Goal: Information Seeking & Learning: Check status

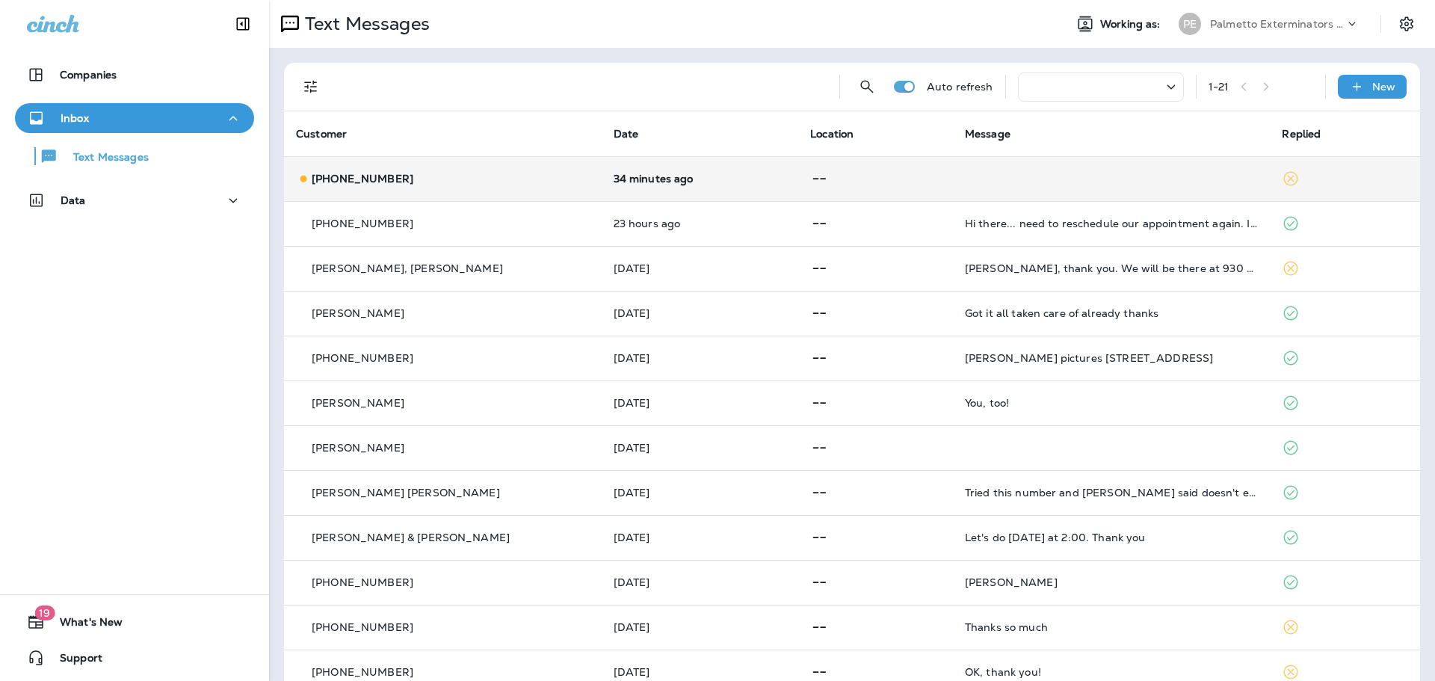
click at [602, 165] on td "34 minutes ago" at bounding box center [700, 178] width 197 height 45
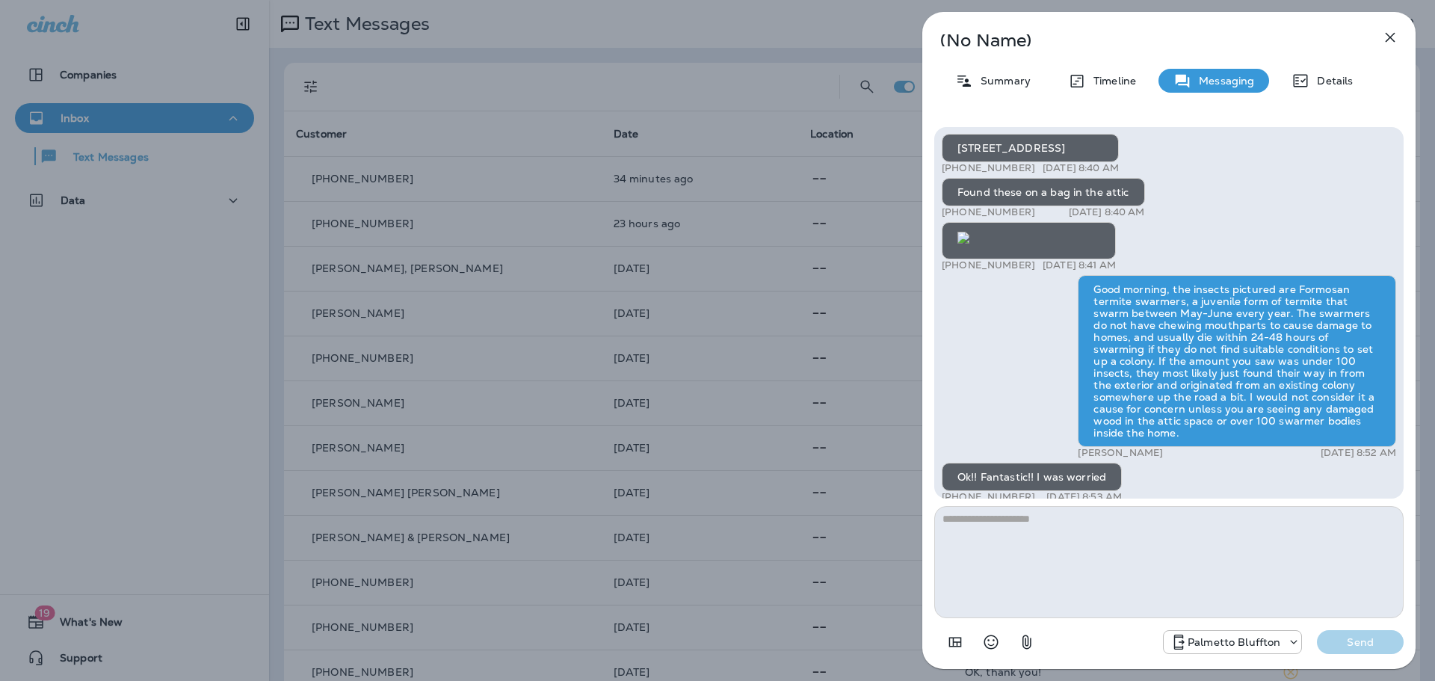
scroll to position [1, 0]
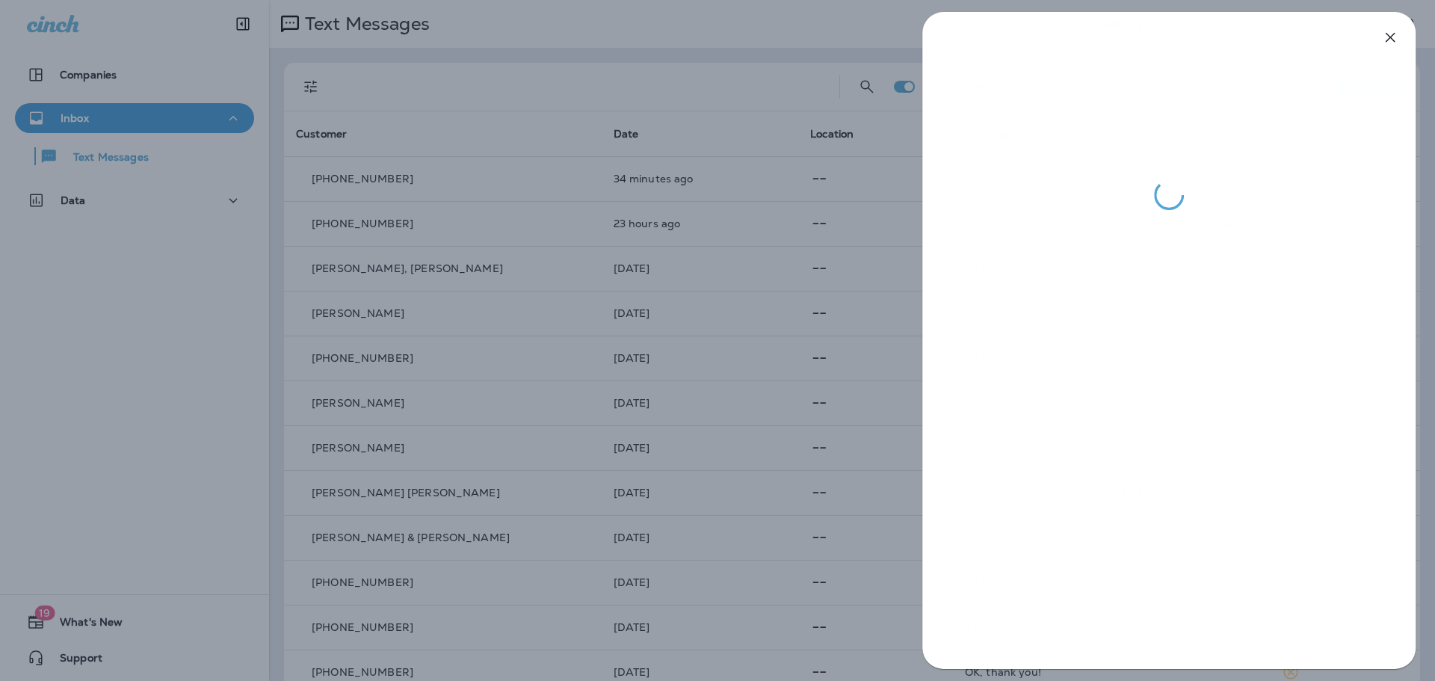
click at [803, 324] on div at bounding box center [717, 340] width 1435 height 681
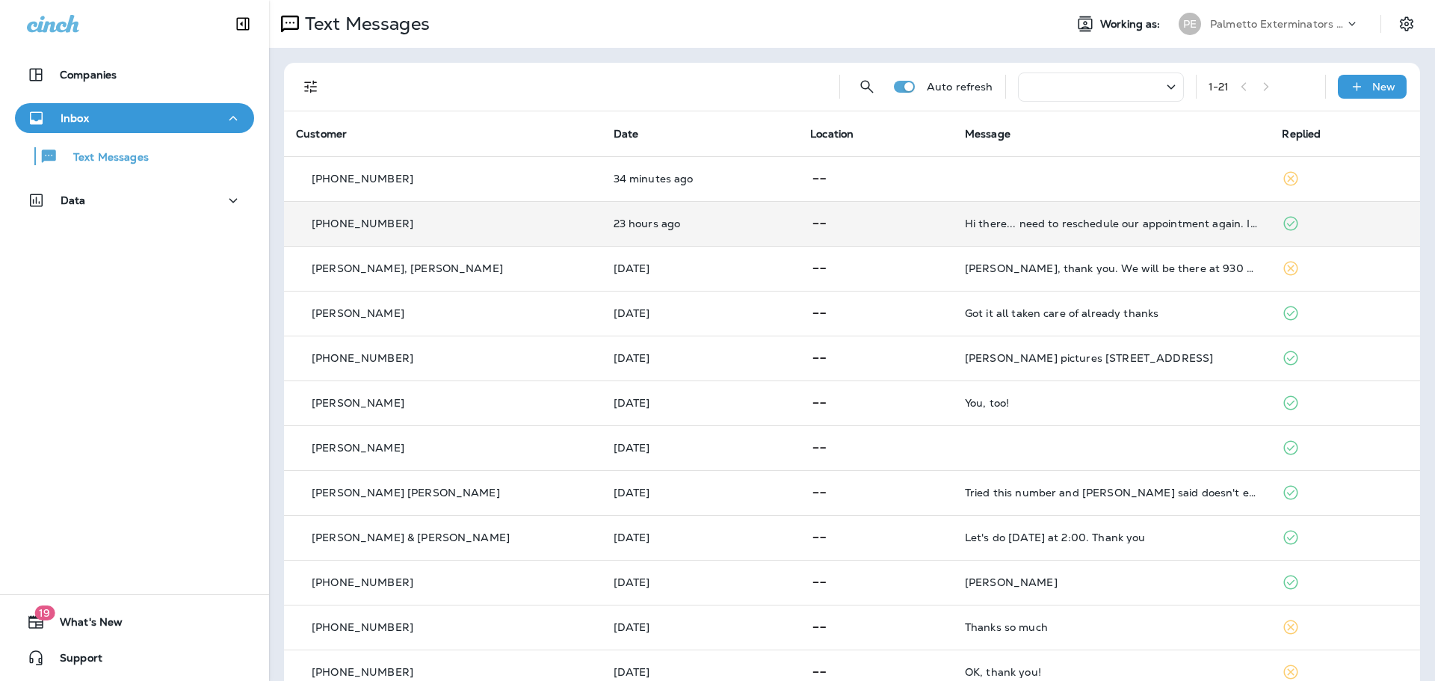
click at [708, 244] on td "23 hours ago" at bounding box center [700, 223] width 197 height 45
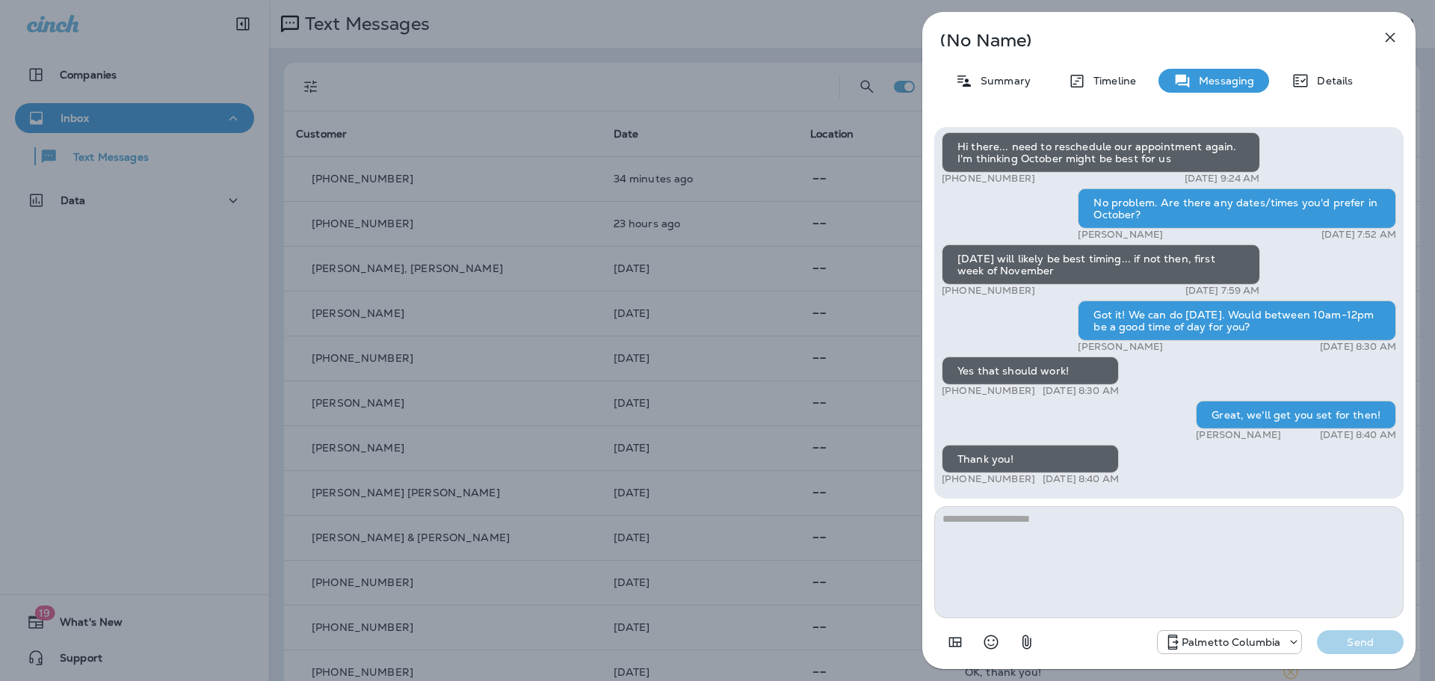
click at [702, 237] on div "(No Name) Summary Timeline Messaging Details Hi there... need to reschedule our…" at bounding box center [717, 340] width 1435 height 681
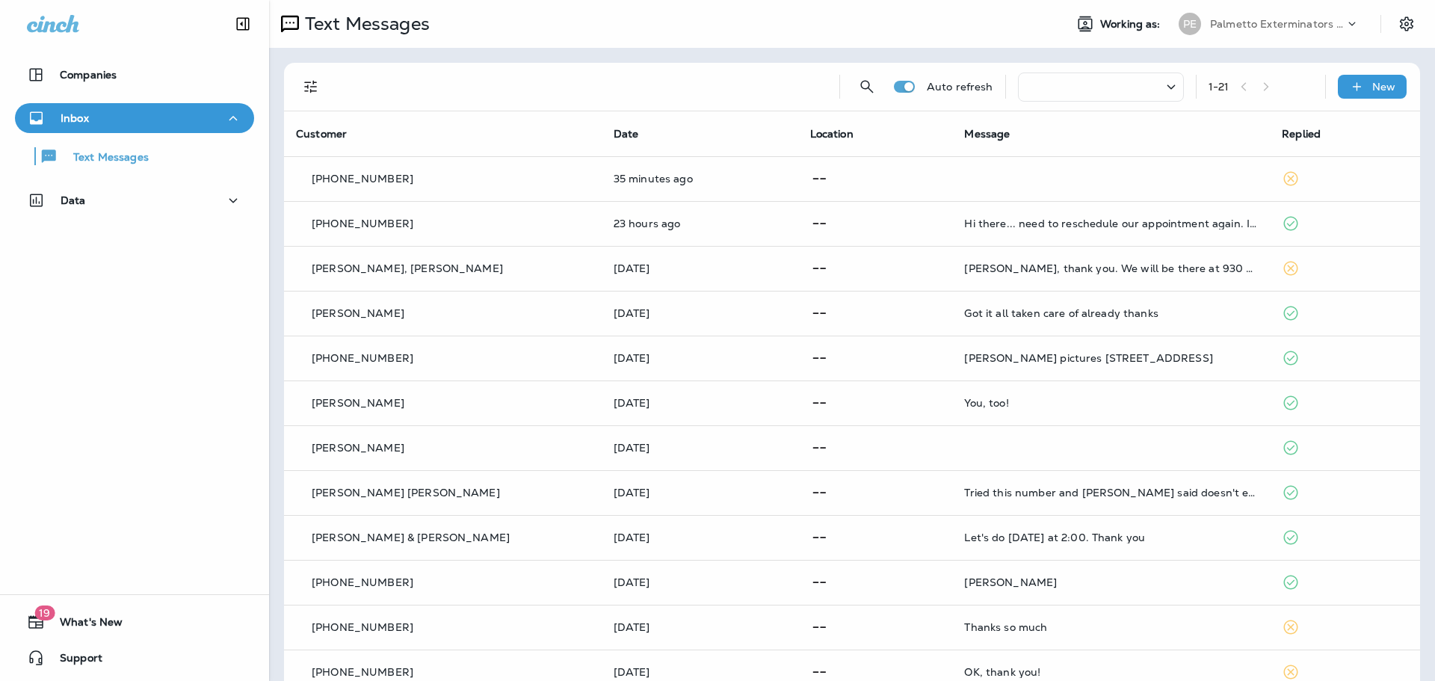
click at [733, 261] on div at bounding box center [717, 340] width 1435 height 681
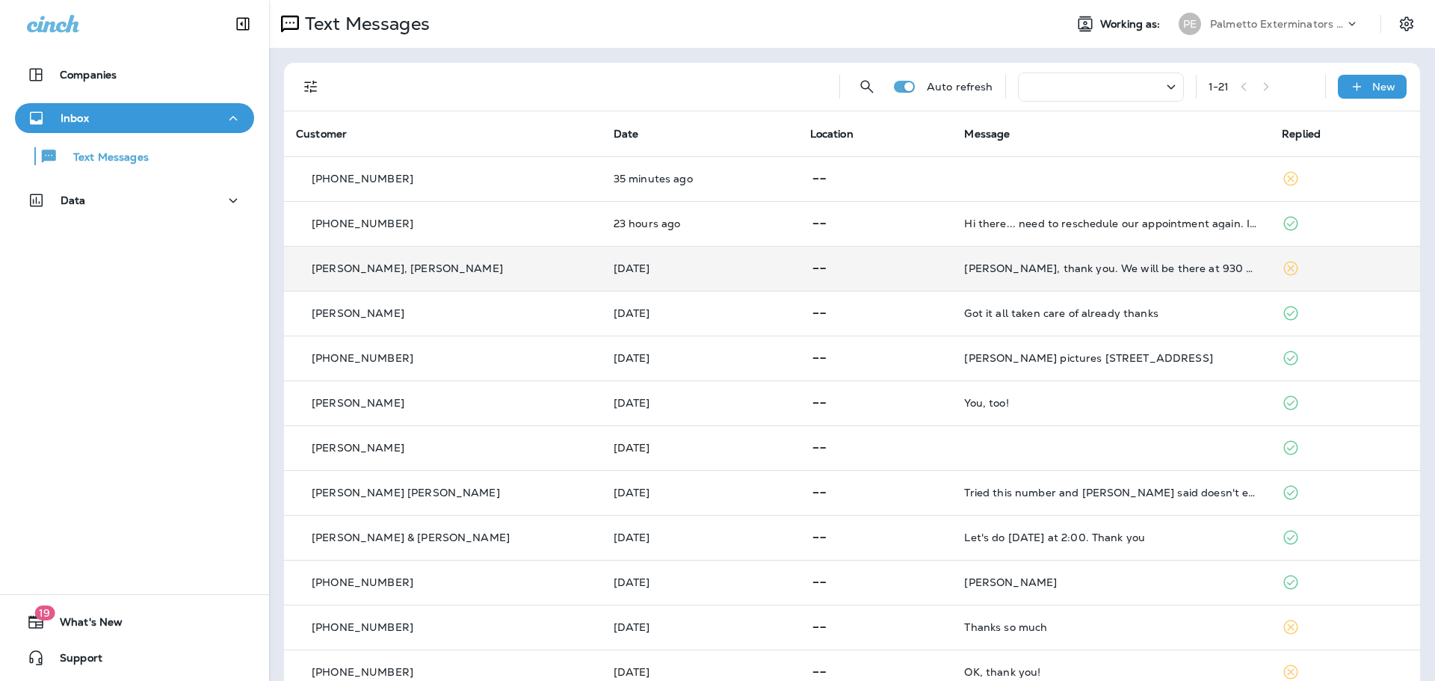
click at [908, 265] on p at bounding box center [875, 268] width 131 height 19
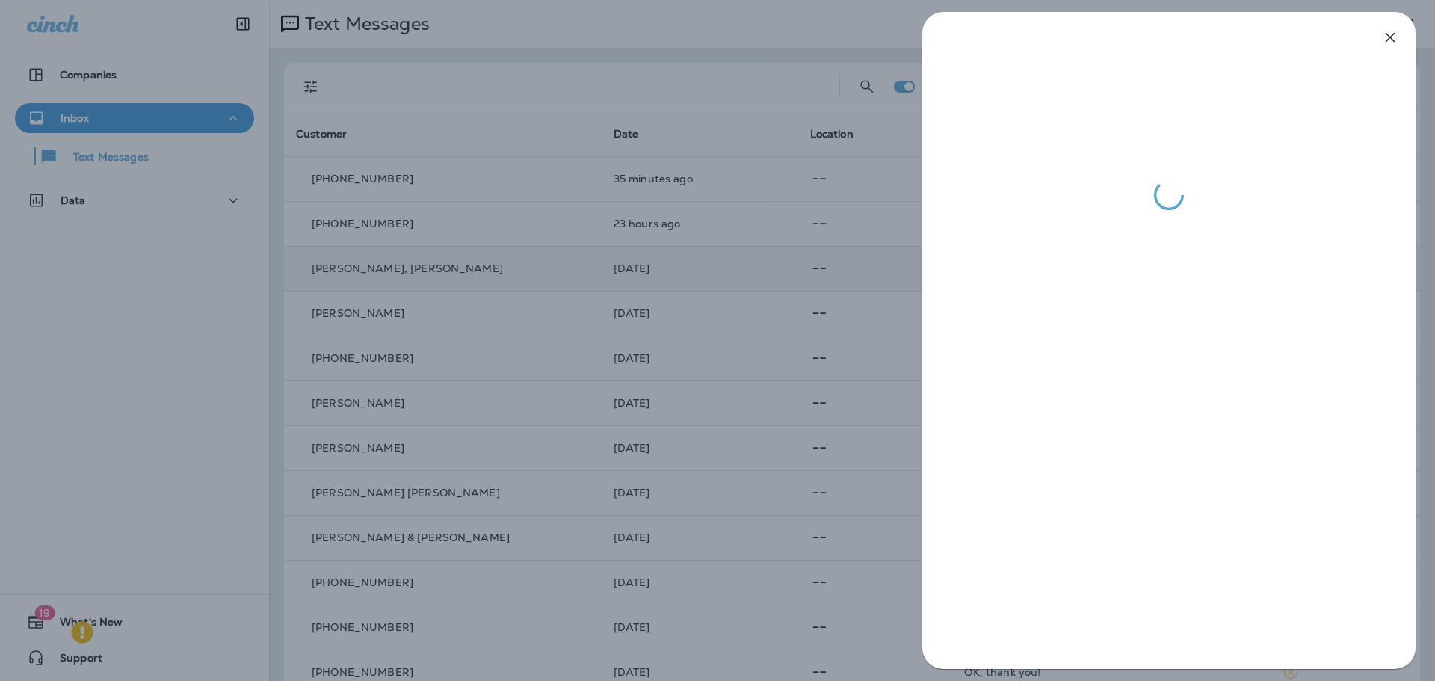
click at [908, 265] on div at bounding box center [717, 340] width 1435 height 681
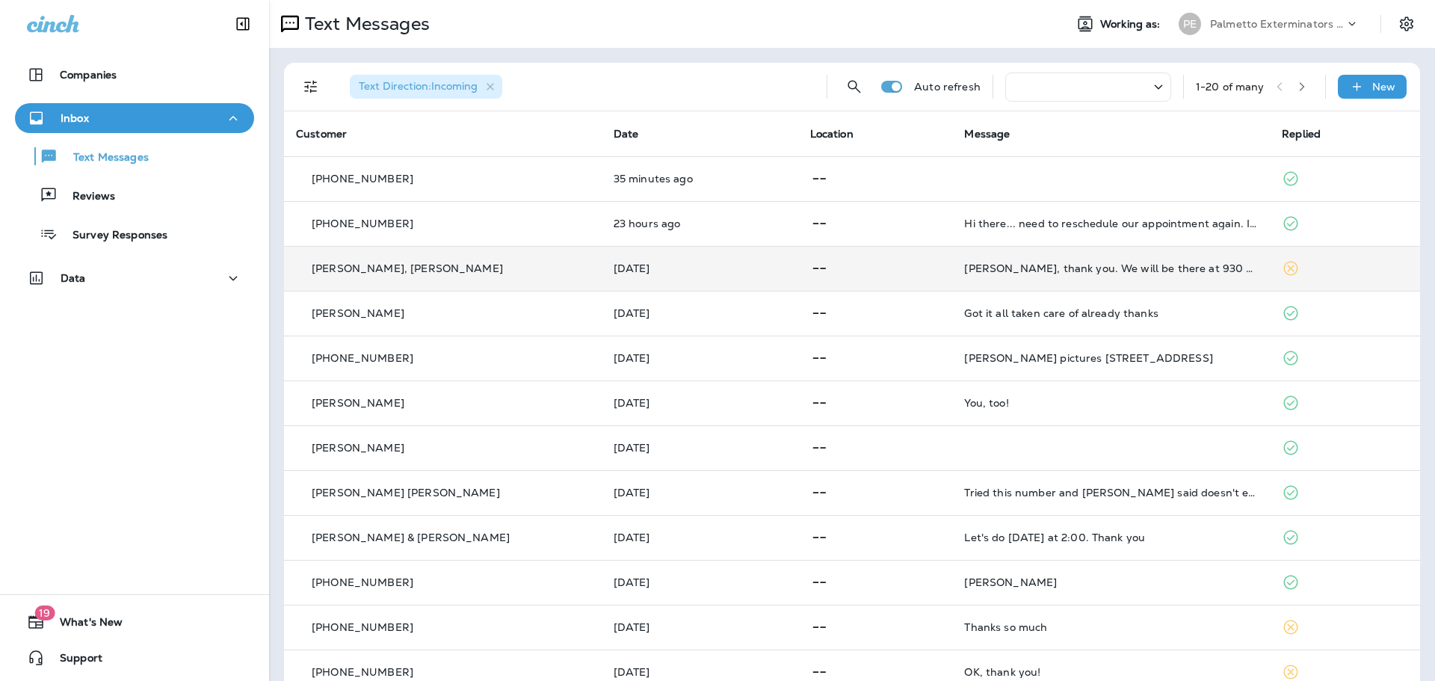
click at [906, 274] on p at bounding box center [875, 268] width 131 height 19
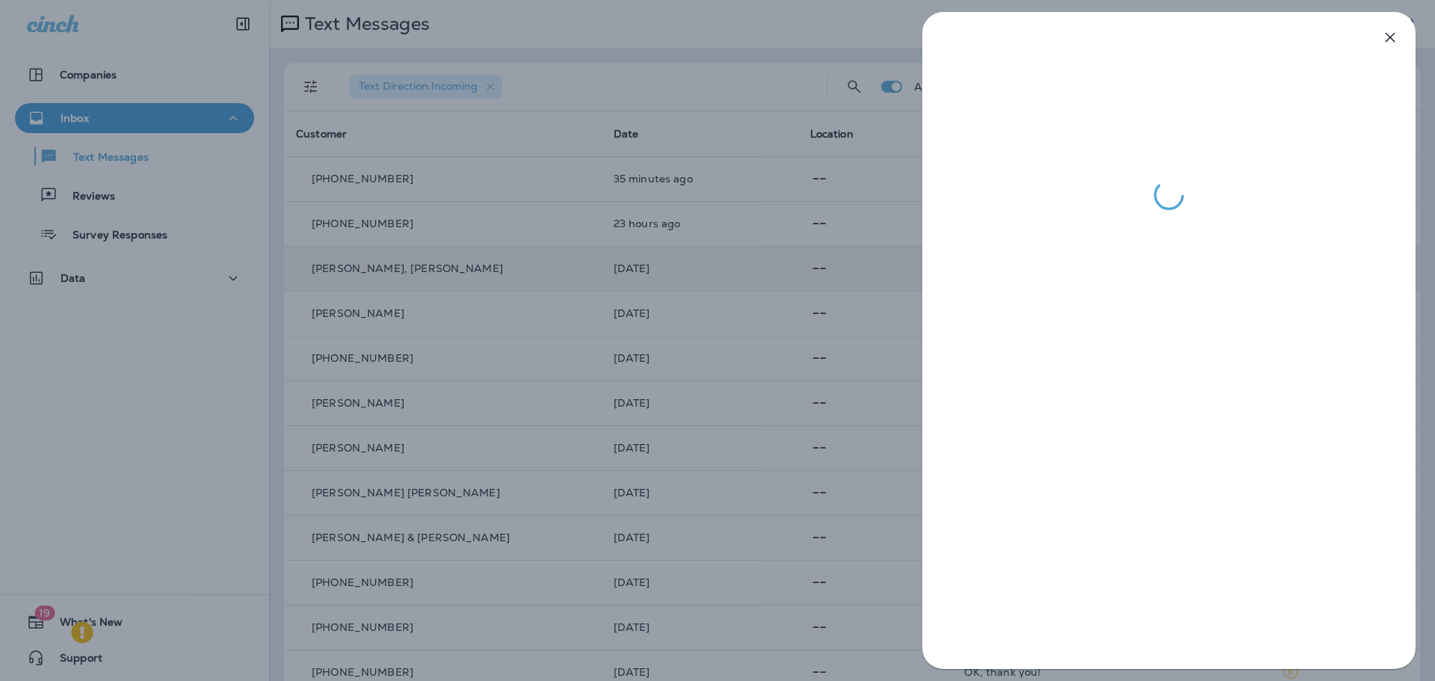
click at [1100, 326] on div at bounding box center [1168, 340] width 493 height 657
click at [1104, 241] on div at bounding box center [1168, 340] width 493 height 657
click at [690, 238] on div at bounding box center [717, 340] width 1435 height 681
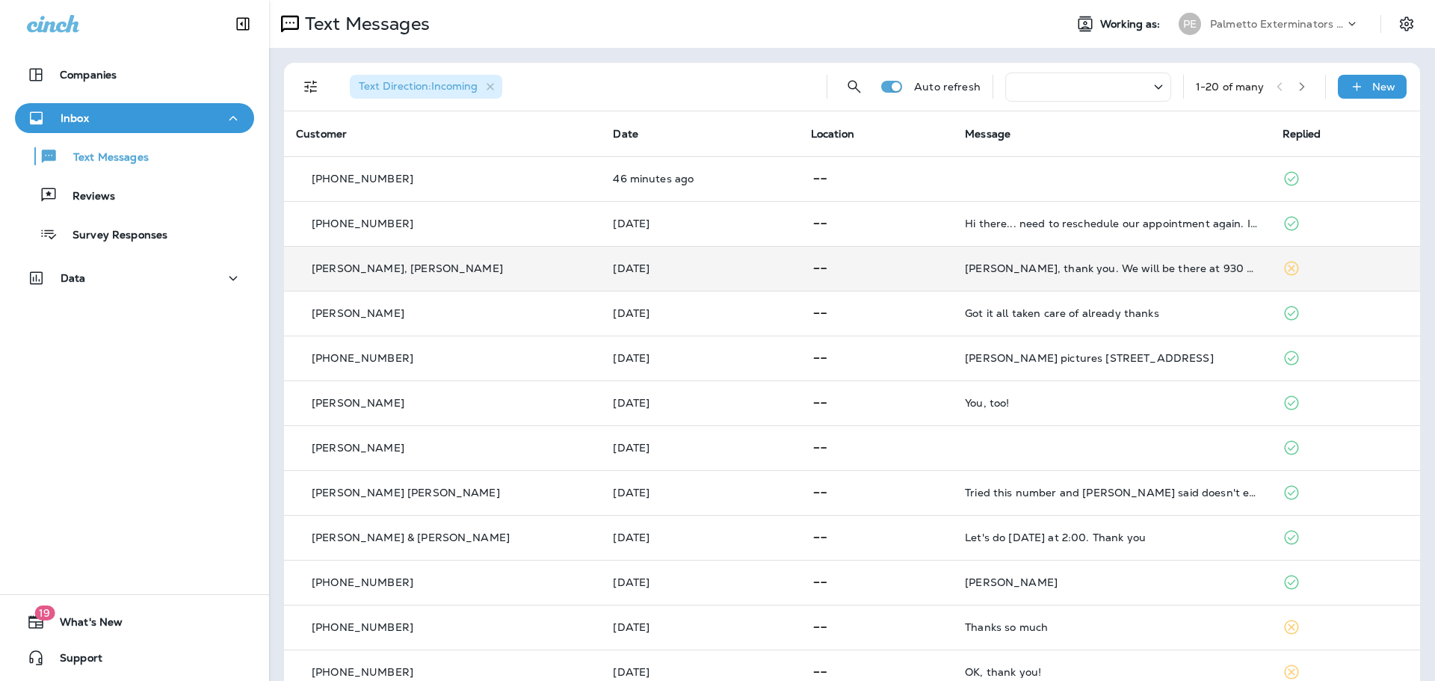
click at [652, 256] on td "[DATE]" at bounding box center [699, 268] width 197 height 45
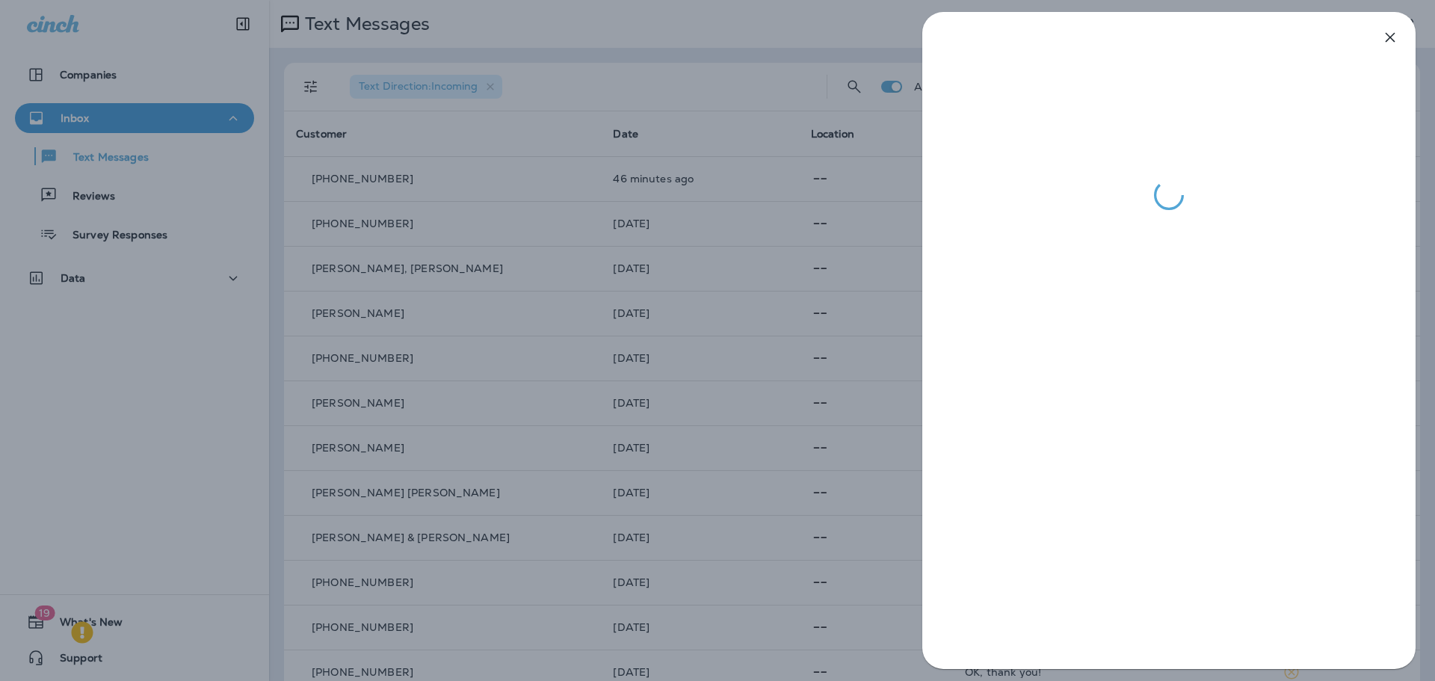
click at [614, 229] on div at bounding box center [717, 340] width 1435 height 681
